Goal: Information Seeking & Learning: Learn about a topic

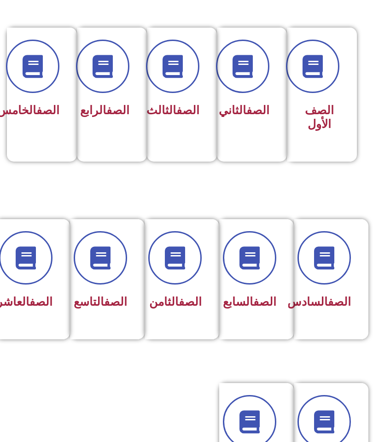
scroll to position [221, 0]
click at [96, 242] on span at bounding box center [100, 257] width 53 height 53
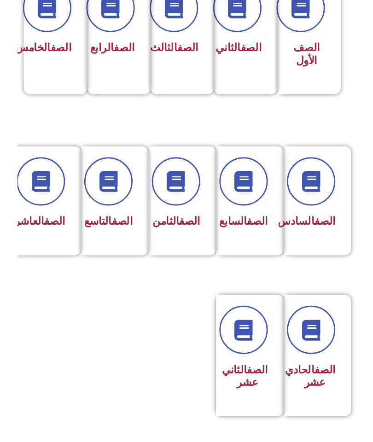
scroll to position [278, 0]
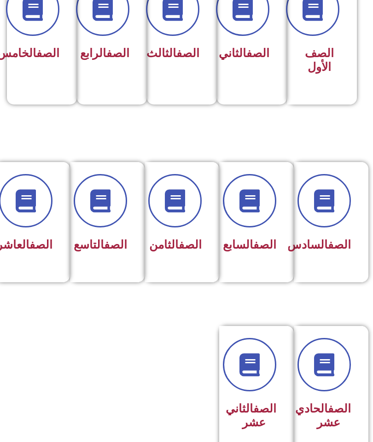
click at [98, 208] on icon at bounding box center [100, 200] width 23 height 23
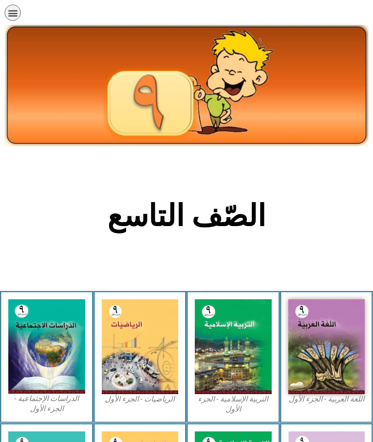
click at [37, 348] on img at bounding box center [46, 347] width 77 height 94
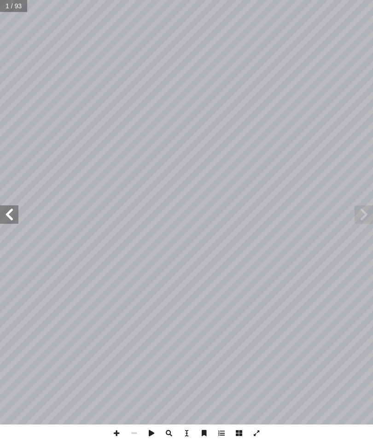
click at [5, 223] on span at bounding box center [9, 215] width 18 height 18
click at [7, 217] on span at bounding box center [9, 215] width 18 height 18
click at [6, 221] on span at bounding box center [9, 215] width 18 height 18
click at [8, 214] on span at bounding box center [9, 215] width 18 height 18
click at [7, 216] on span at bounding box center [9, 215] width 18 height 18
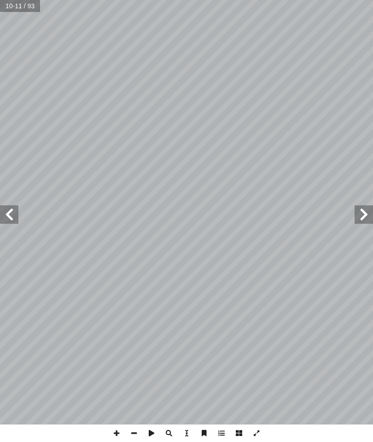
click at [12, 214] on span at bounding box center [9, 215] width 18 height 18
